Goal: Task Accomplishment & Management: Use online tool/utility

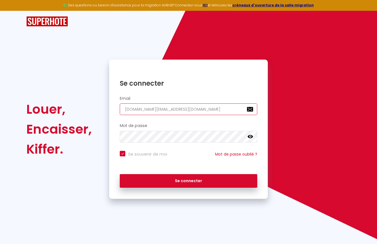
type input "[DOMAIN_NAME][EMAIL_ADDRESS][DOMAIN_NAME]"
checkbox input "true"
type input "[DOMAIN_NAME][EMAIL_ADDRESS][DOMAIN_NAME]"
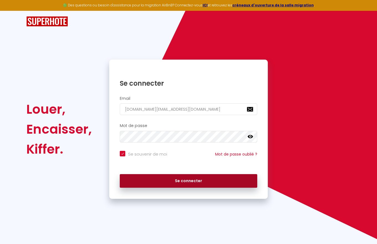
click at [189, 181] on button "Se connecter" at bounding box center [189, 181] width 138 height 14
checkbox input "true"
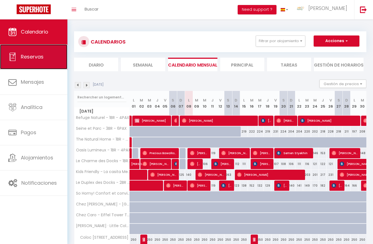
click at [34, 57] on span "Reservas" at bounding box center [32, 56] width 23 height 7
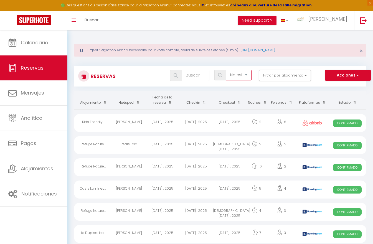
select select "all"
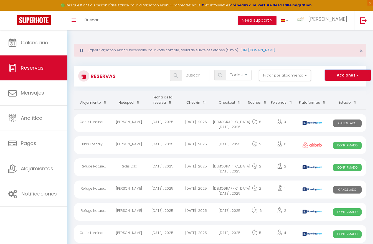
click at [348, 75] on button "Acciones" at bounding box center [348, 75] width 46 height 11
click at [342, 95] on link "Exportar las reservas" at bounding box center [342, 94] width 58 height 7
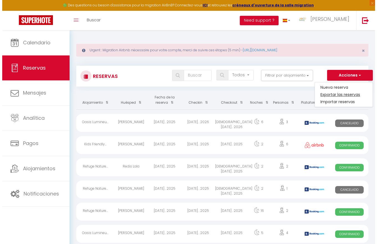
type input "[DOMAIN_NAME][EMAIL_ADDRESS][DOMAIN_NAME]"
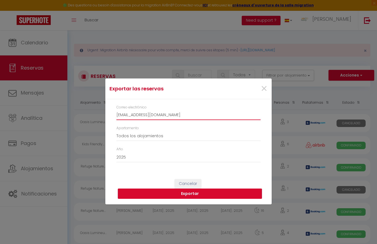
type input "[EMAIL_ADDRESS][DOMAIN_NAME]"
click at [190, 194] on button "Exportar" at bounding box center [190, 194] width 144 height 11
